Goal: Find specific page/section: Find specific page/section

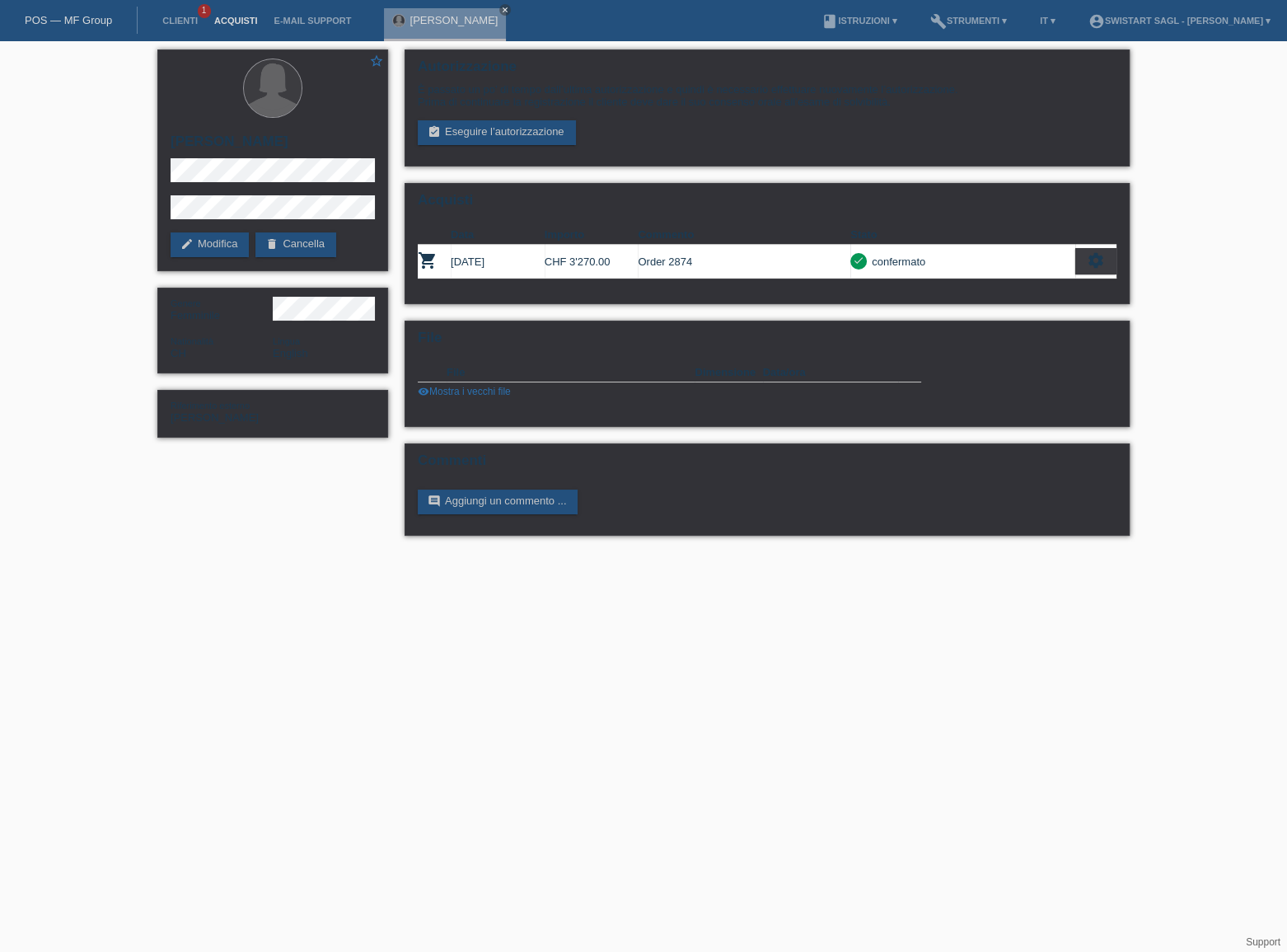
click at [245, 23] on link "Acquisti" at bounding box center [236, 20] width 60 height 10
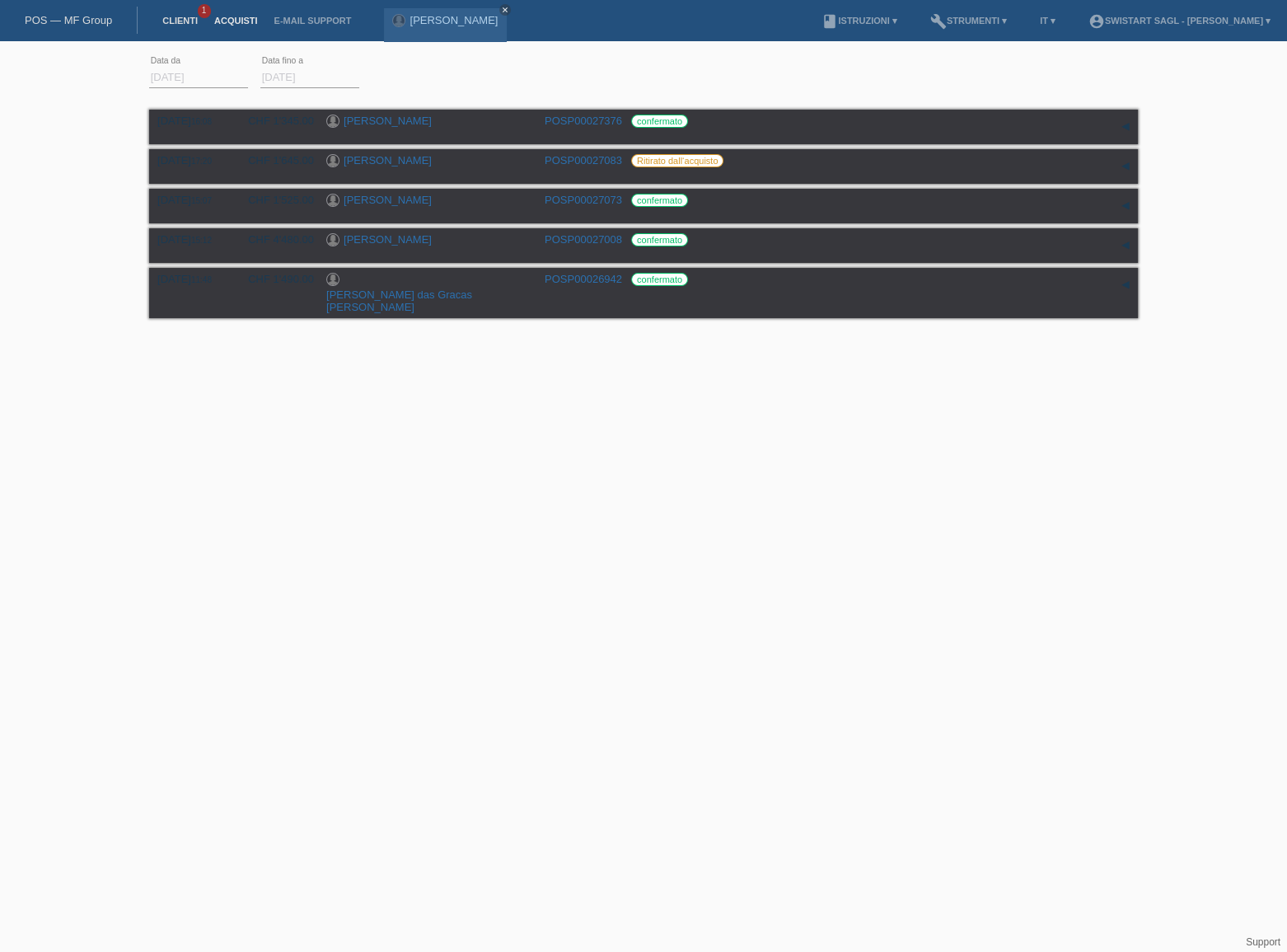
click at [182, 23] on link "Clienti" at bounding box center [180, 20] width 52 height 10
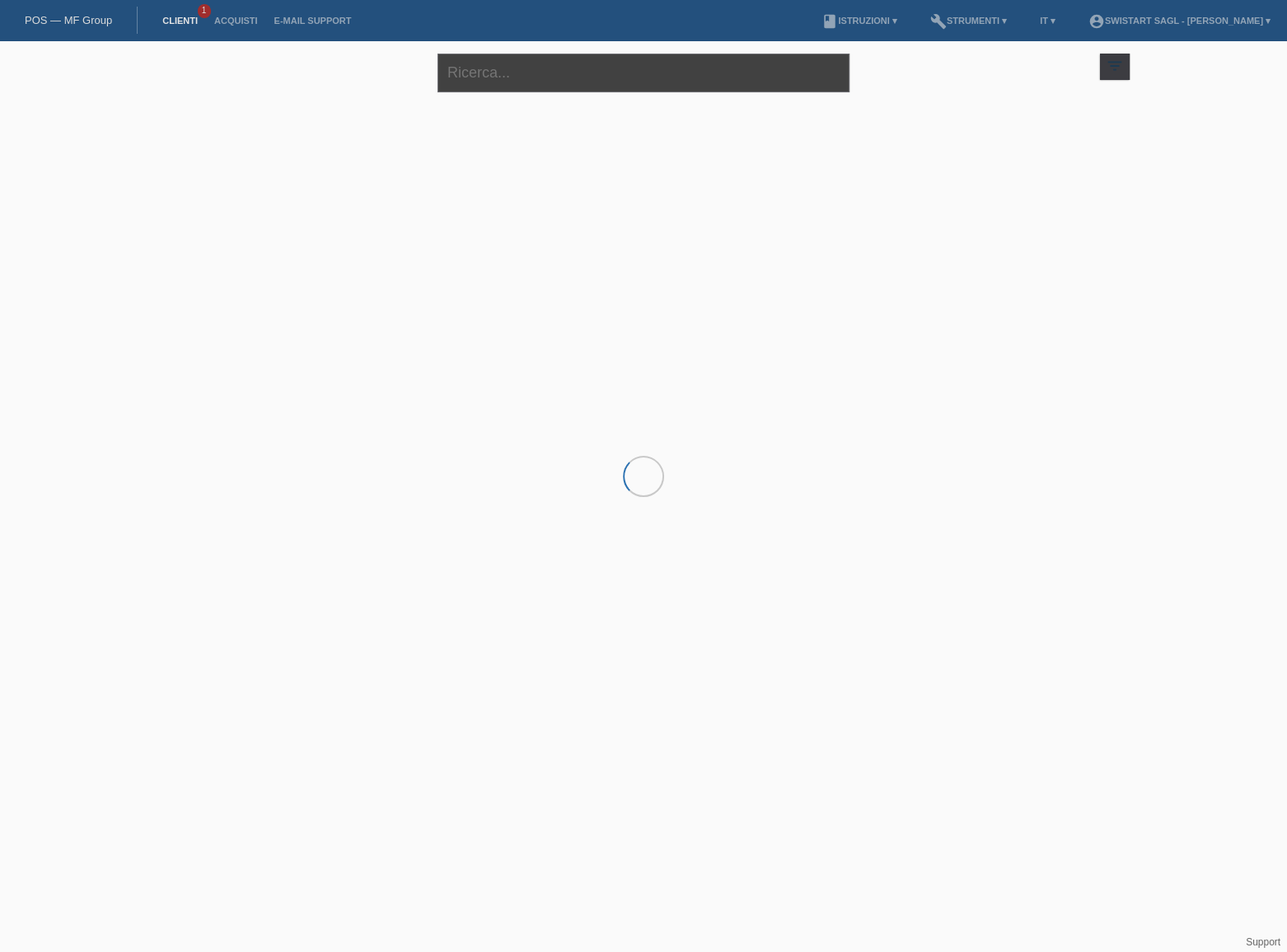
click at [580, 72] on input "text" at bounding box center [643, 73] width 412 height 38
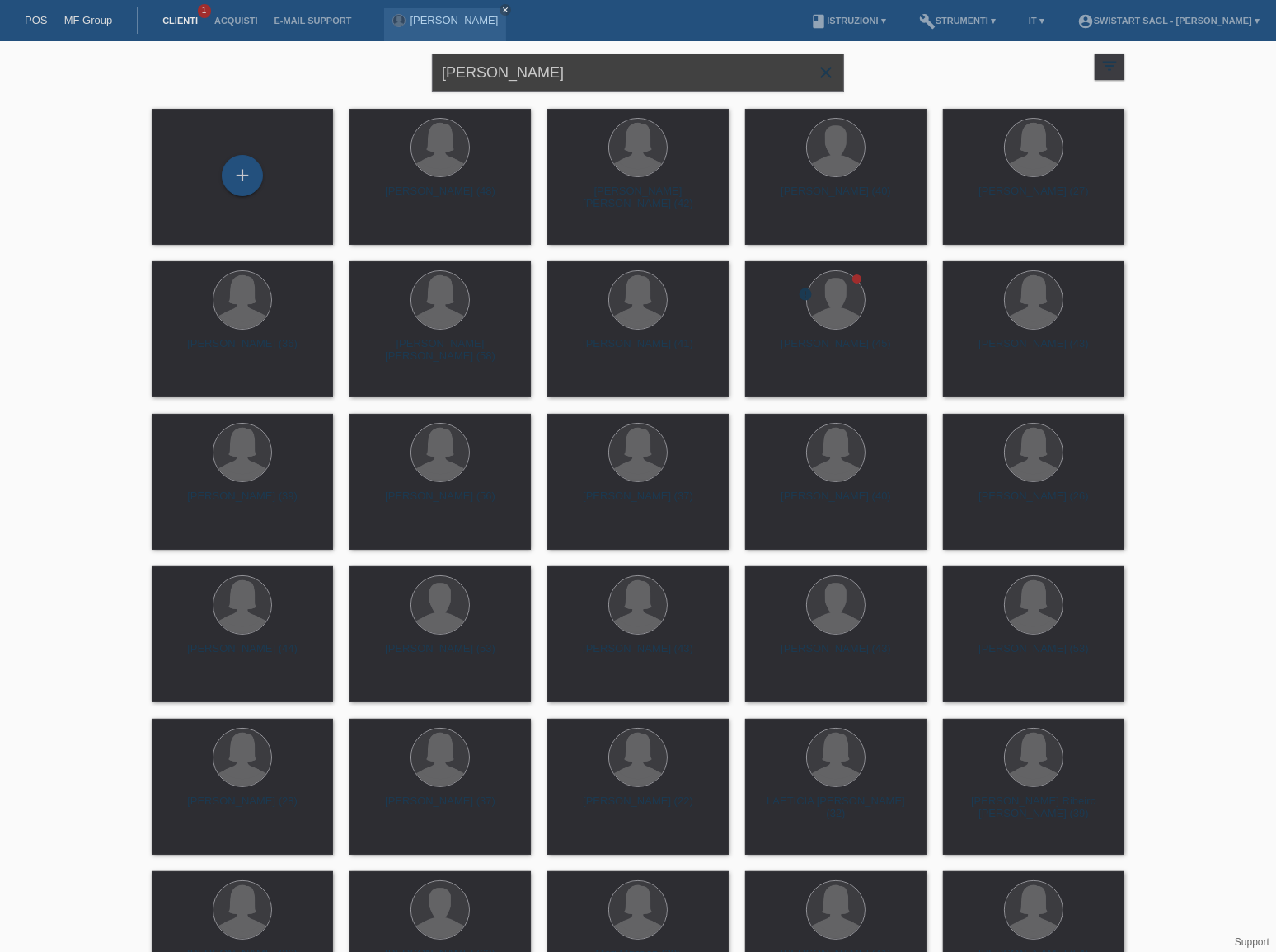
type input "imelda"
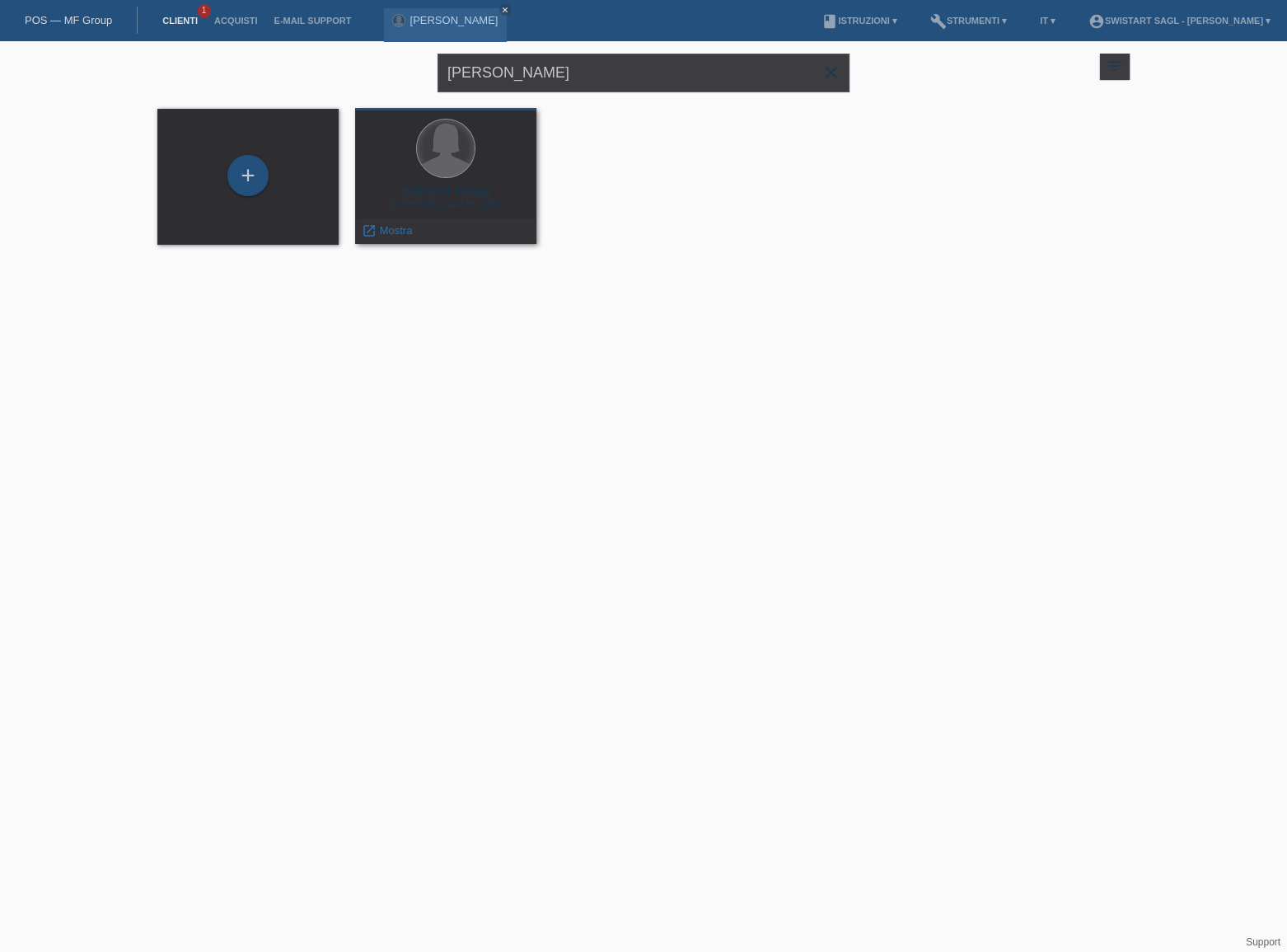
click at [450, 173] on div at bounding box center [446, 148] width 57 height 57
click at [445, 164] on div at bounding box center [446, 148] width 57 height 57
click at [396, 232] on span "Mostra" at bounding box center [396, 231] width 33 height 12
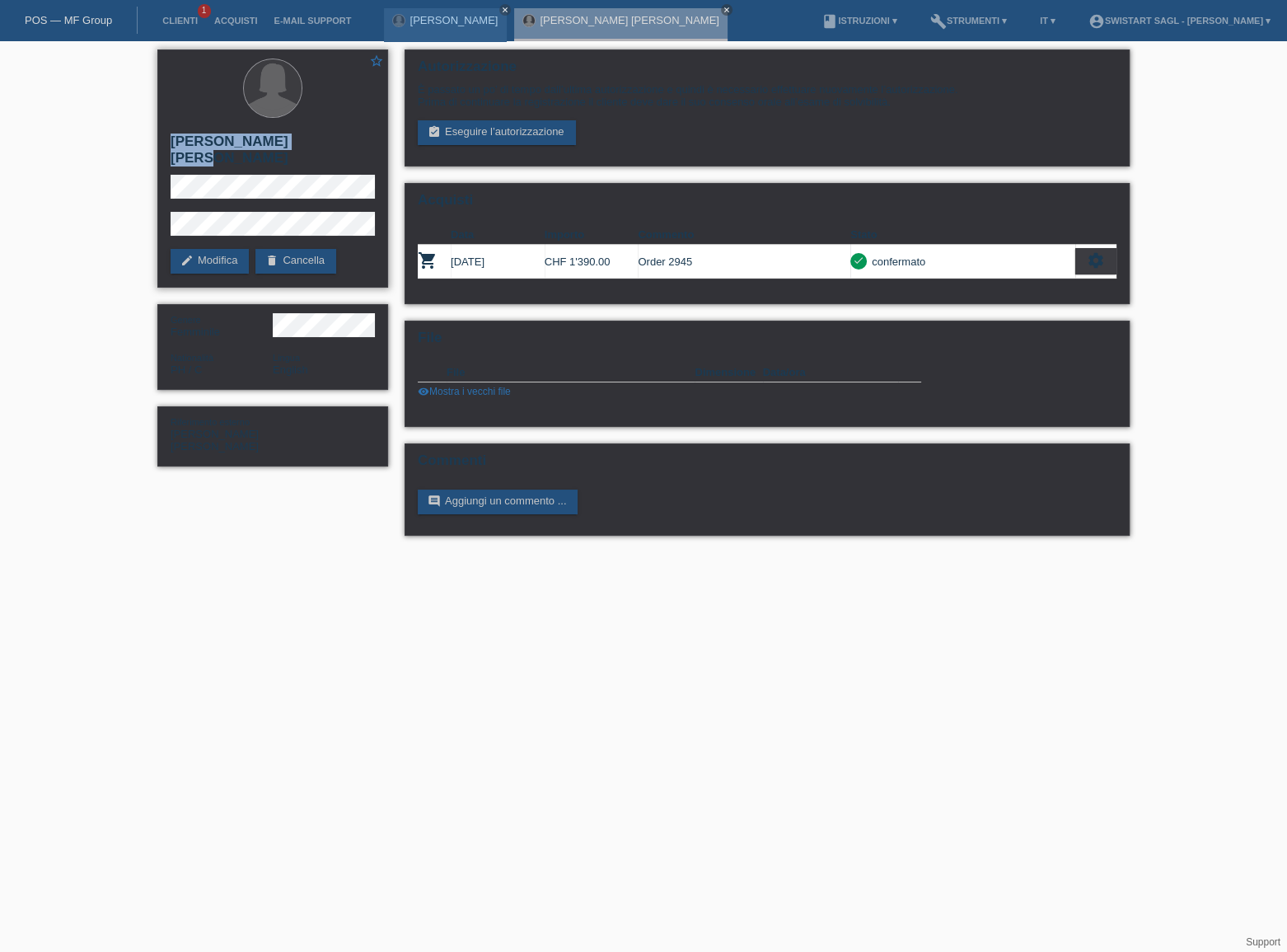
drag, startPoint x: 322, startPoint y: 139, endPoint x: 169, endPoint y: 137, distance: 153.0
click at [169, 137] on div "star_border Imelda Bugarin Haas edit Modifica delete Cancella" at bounding box center [272, 169] width 231 height 238
copy h2 "Imelda Bugarin Haas"
